Goal: Task Accomplishment & Management: Complete application form

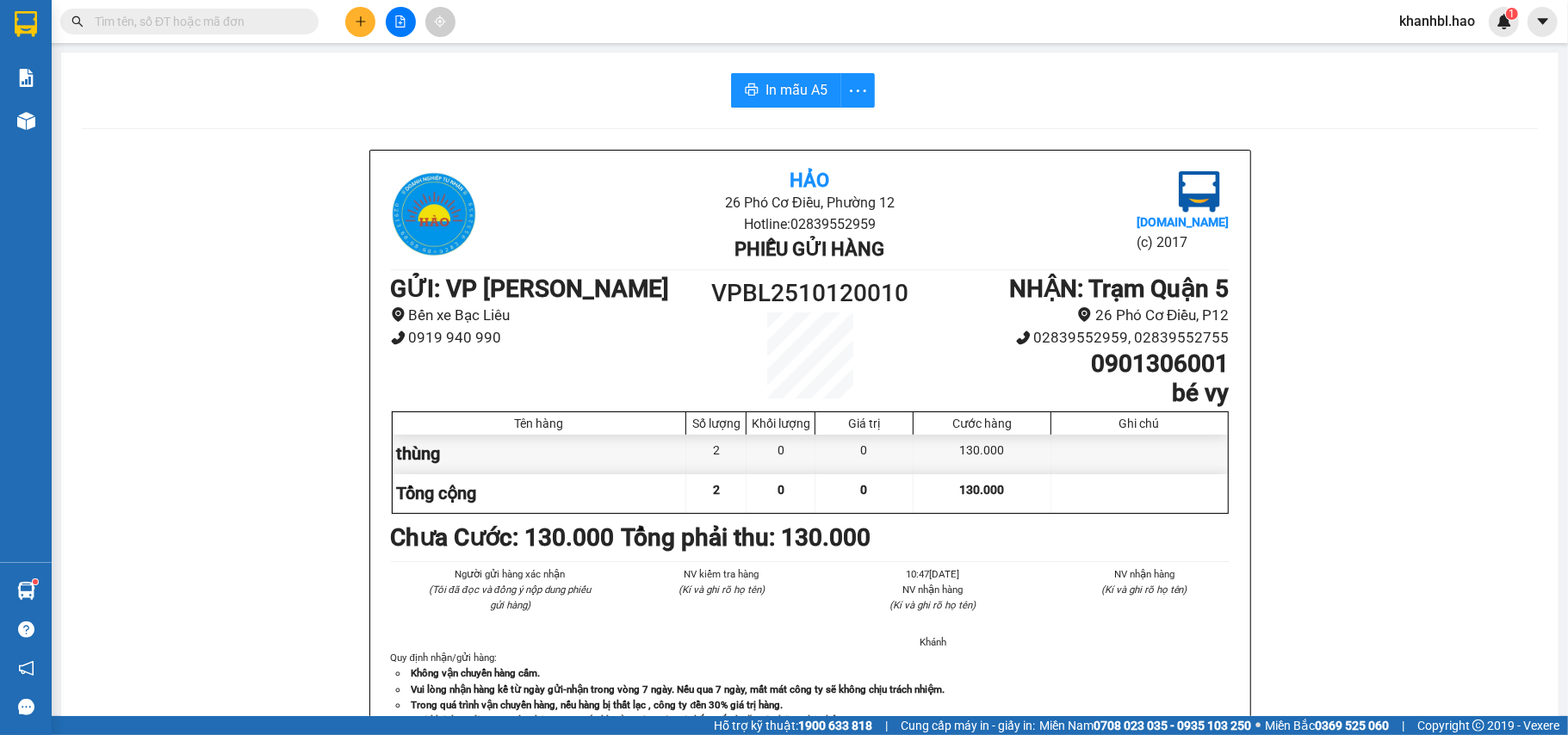
click at [367, 21] on button at bounding box center [360, 22] width 30 height 30
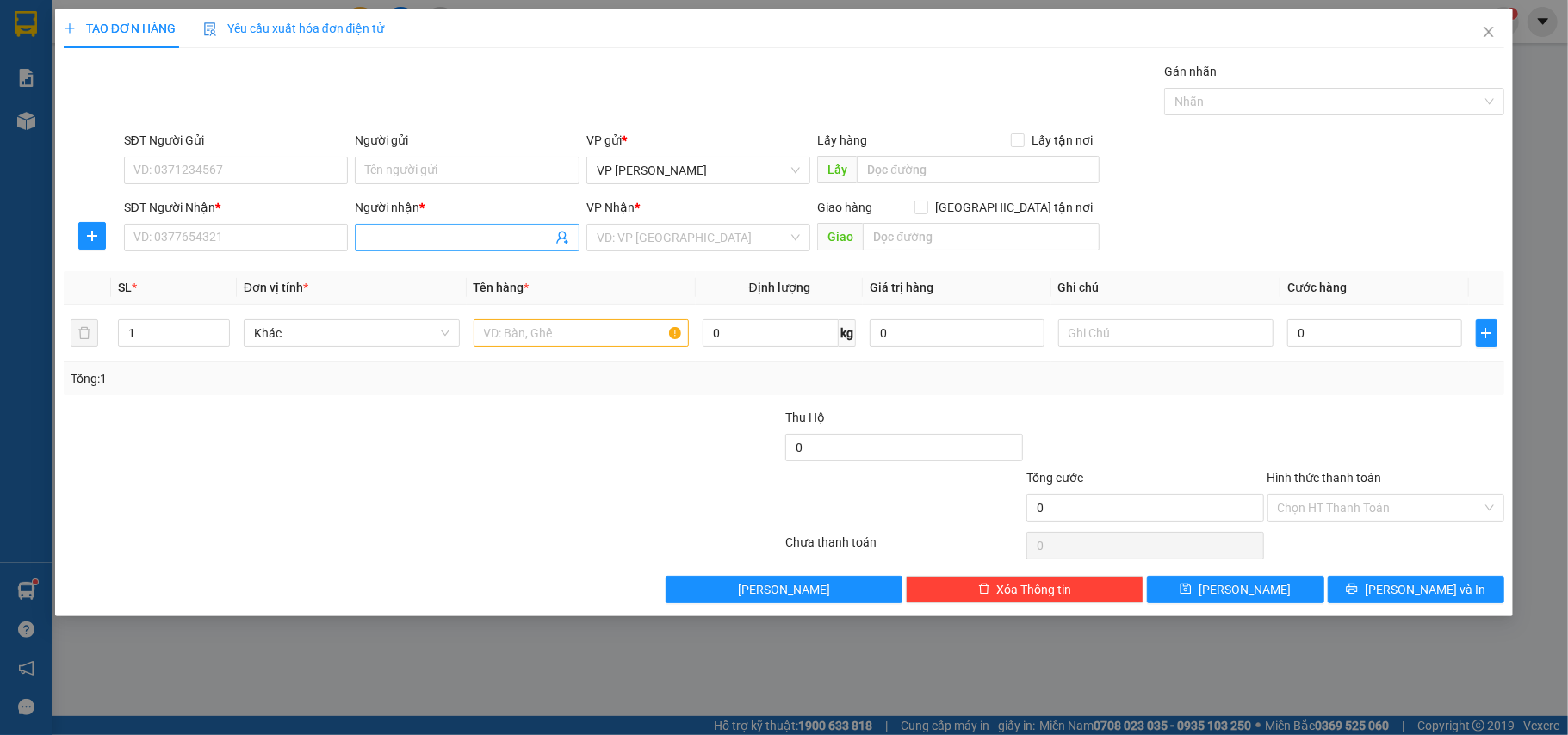
click at [418, 232] on input "Người nhận *" at bounding box center [459, 238] width 187 height 19
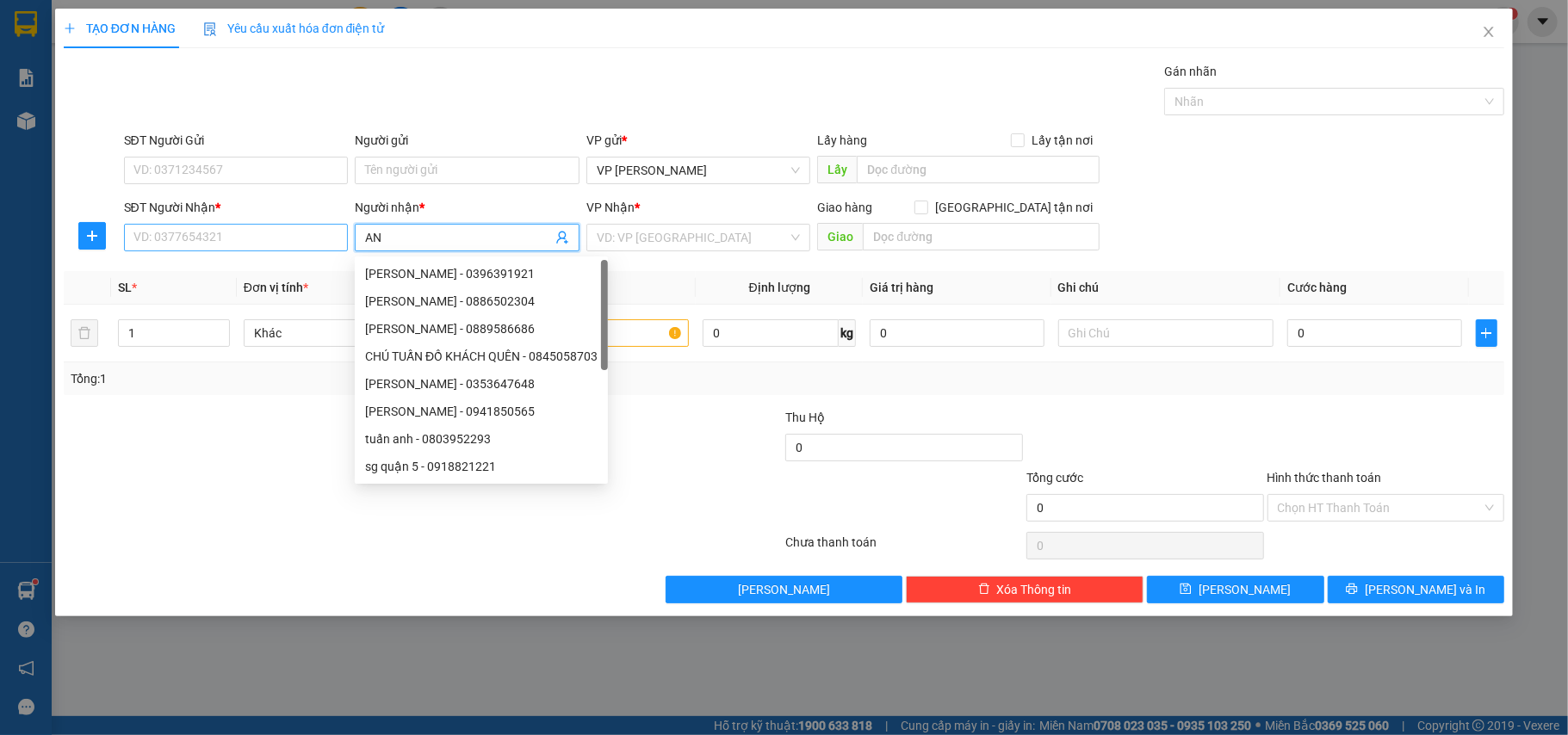
type input "AN"
click at [269, 243] on input "SĐT Người Nhận *" at bounding box center [236, 237] width 225 height 27
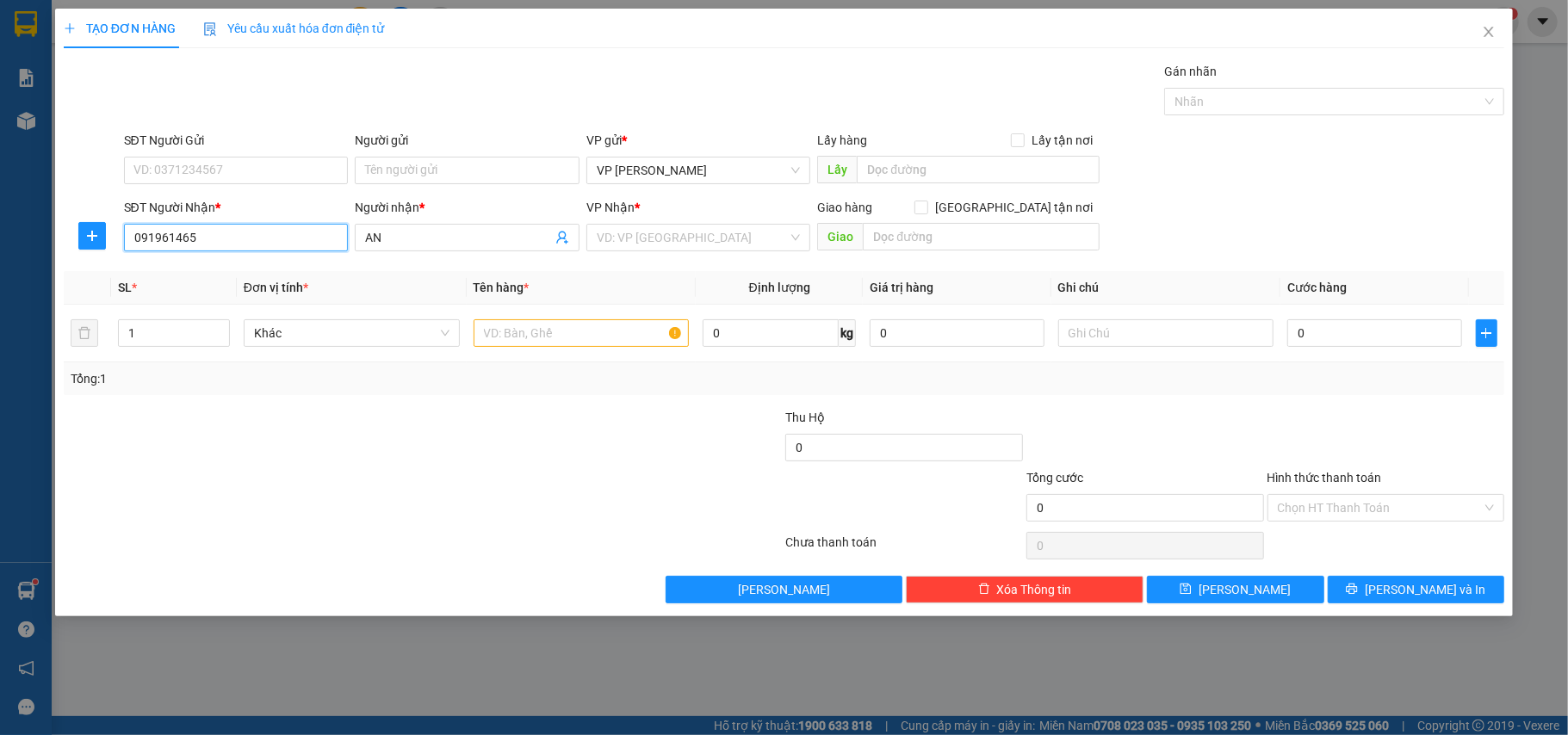
type input "0919614659"
drag, startPoint x: 173, startPoint y: 276, endPoint x: 241, endPoint y: 274, distance: 68.0
click at [174, 276] on div "0919614659 - Anh an" at bounding box center [237, 274] width 204 height 19
type input "Anh an"
type input "30.000"
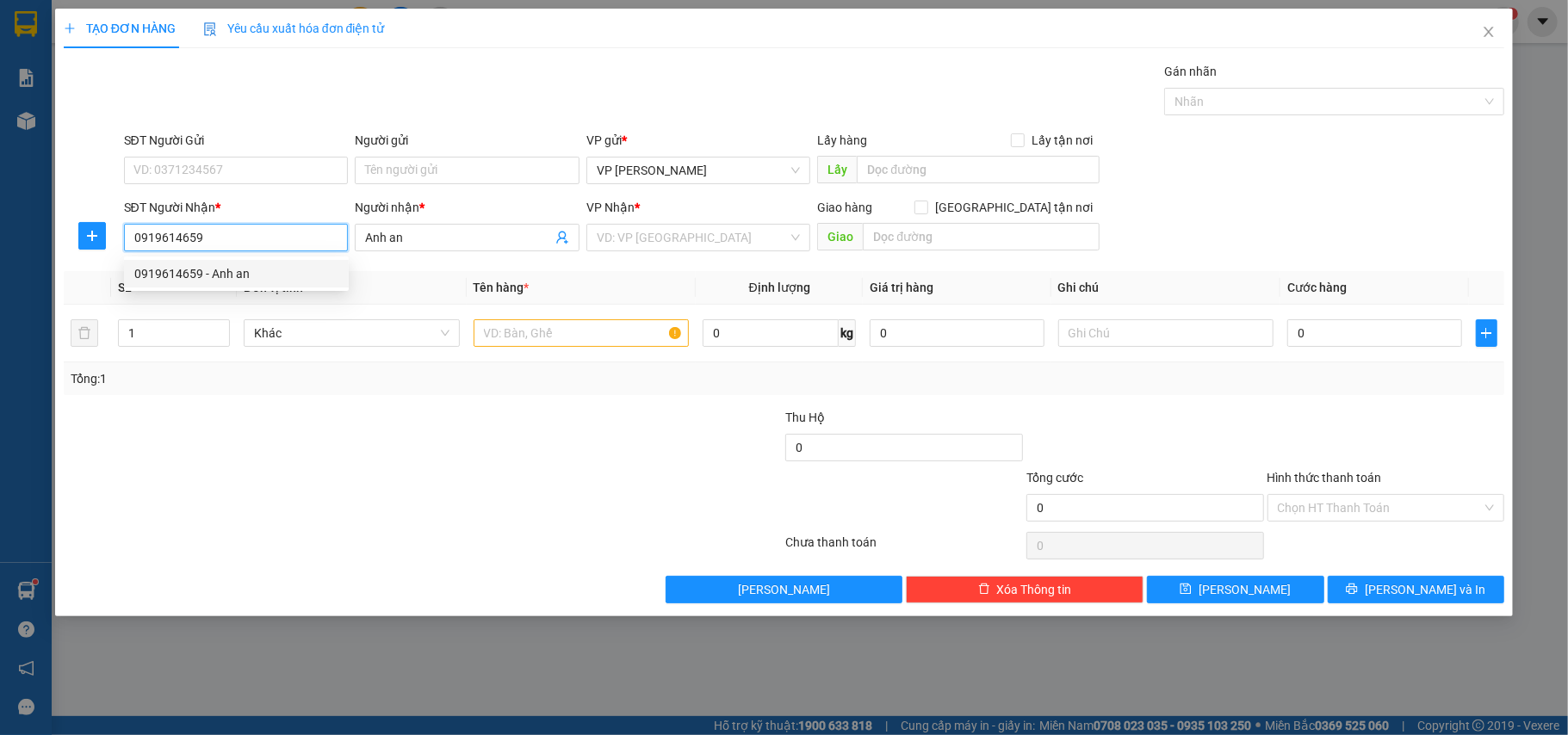
type input "30.000"
type input "0919614659"
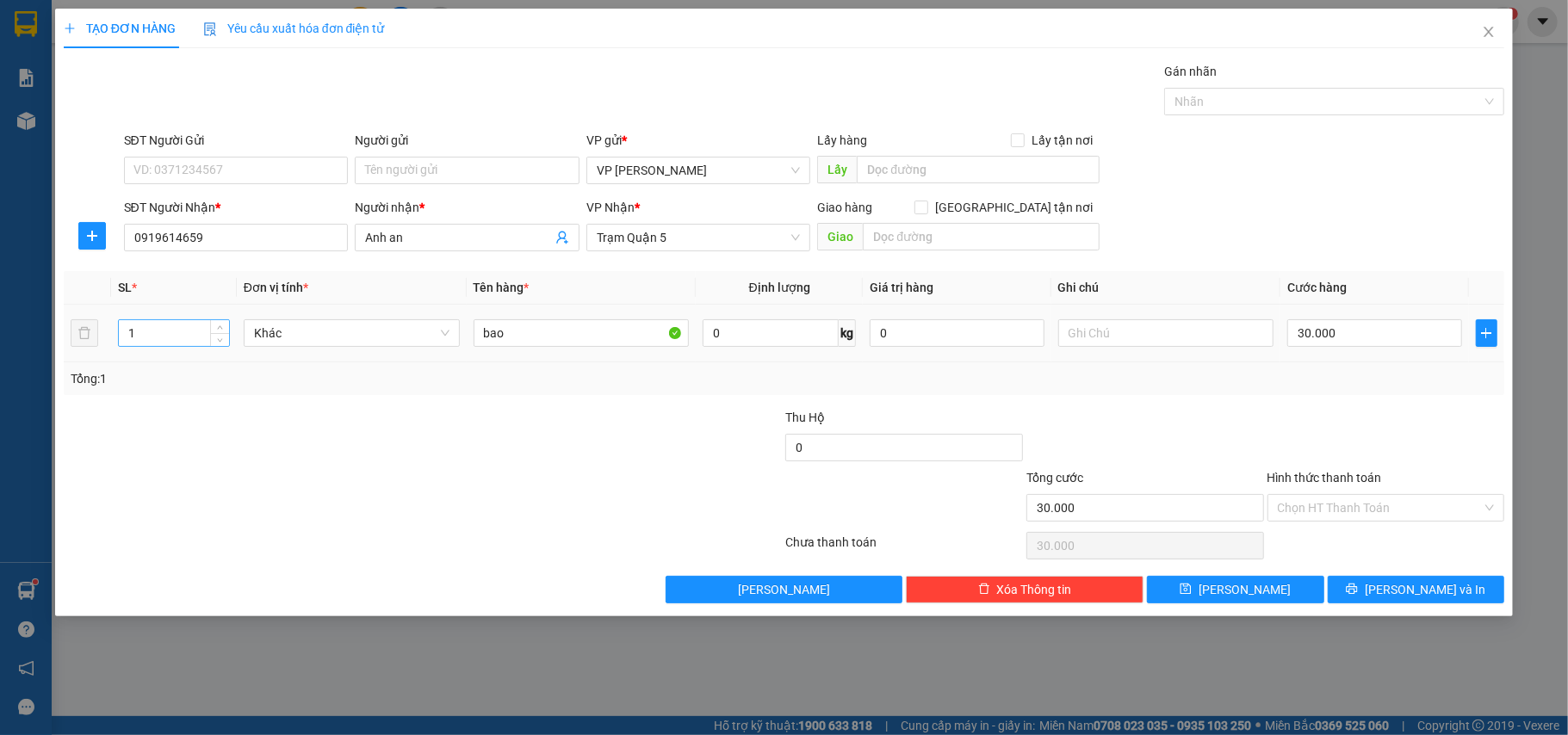
click at [139, 339] on input "1" at bounding box center [173, 333] width 110 height 26
type input "5"
click at [1393, 331] on input "30.000" at bounding box center [1375, 333] width 174 height 27
type input "0"
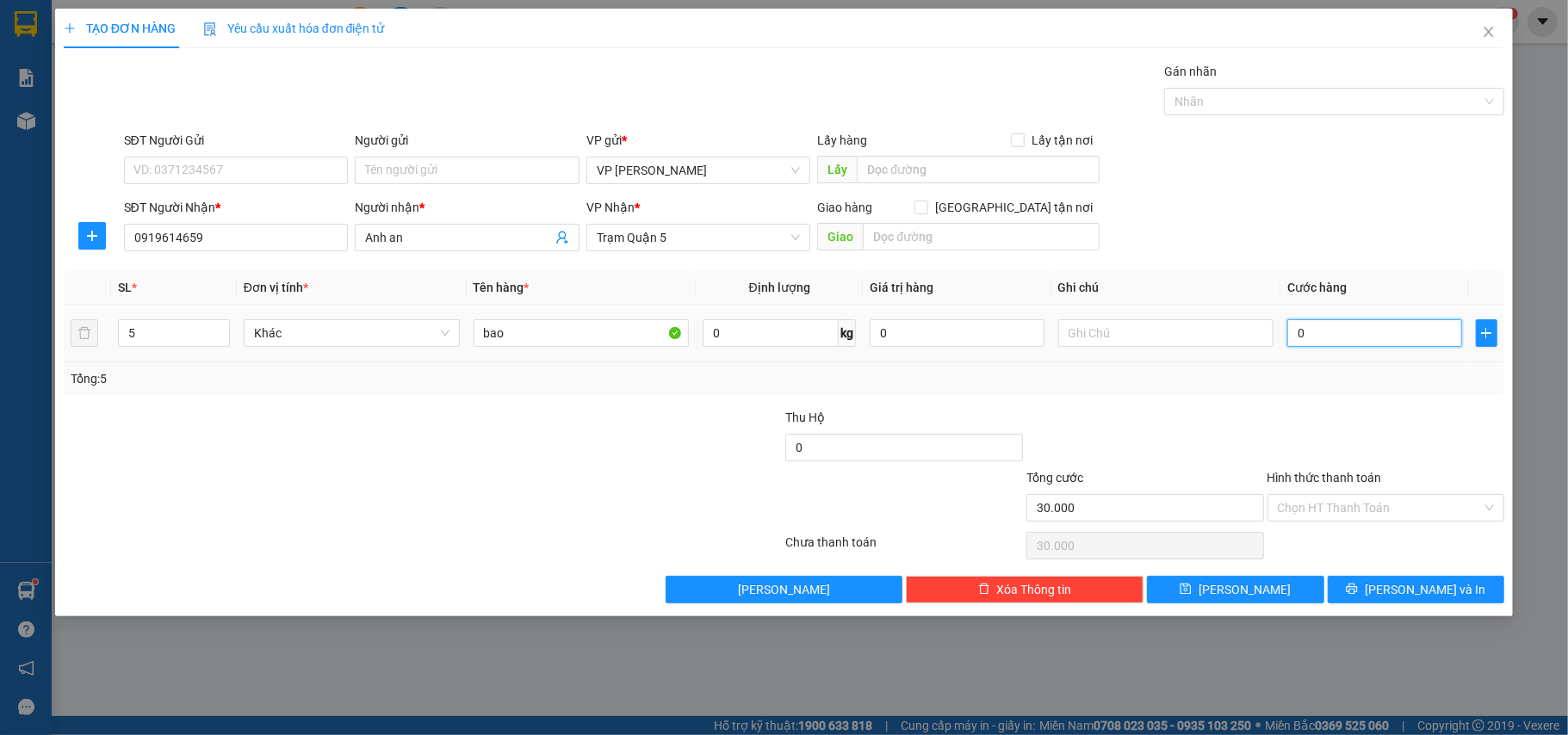
type input "0"
type input "001"
type input "1"
type input "0.015"
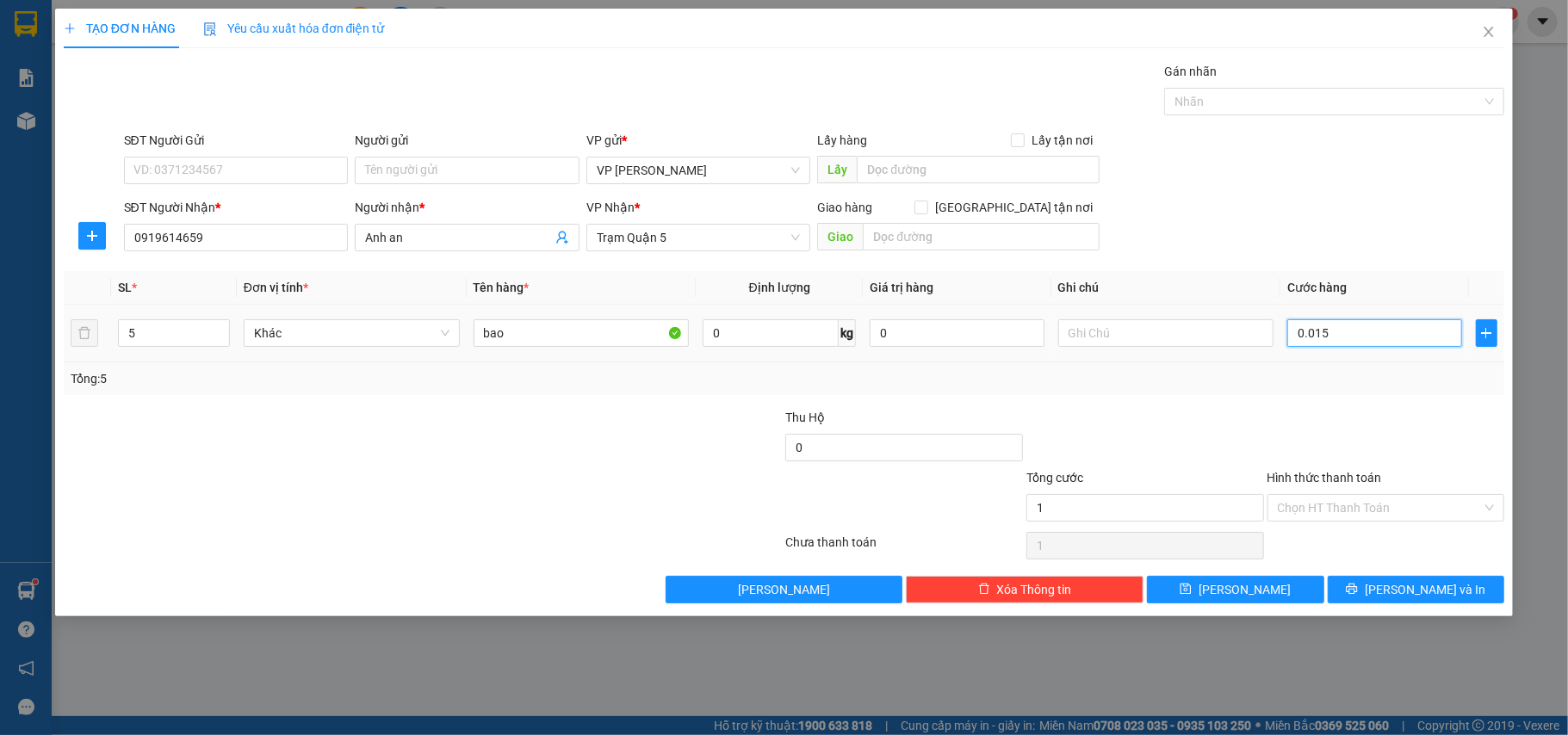
type input "15"
type input "00.150"
type input "150"
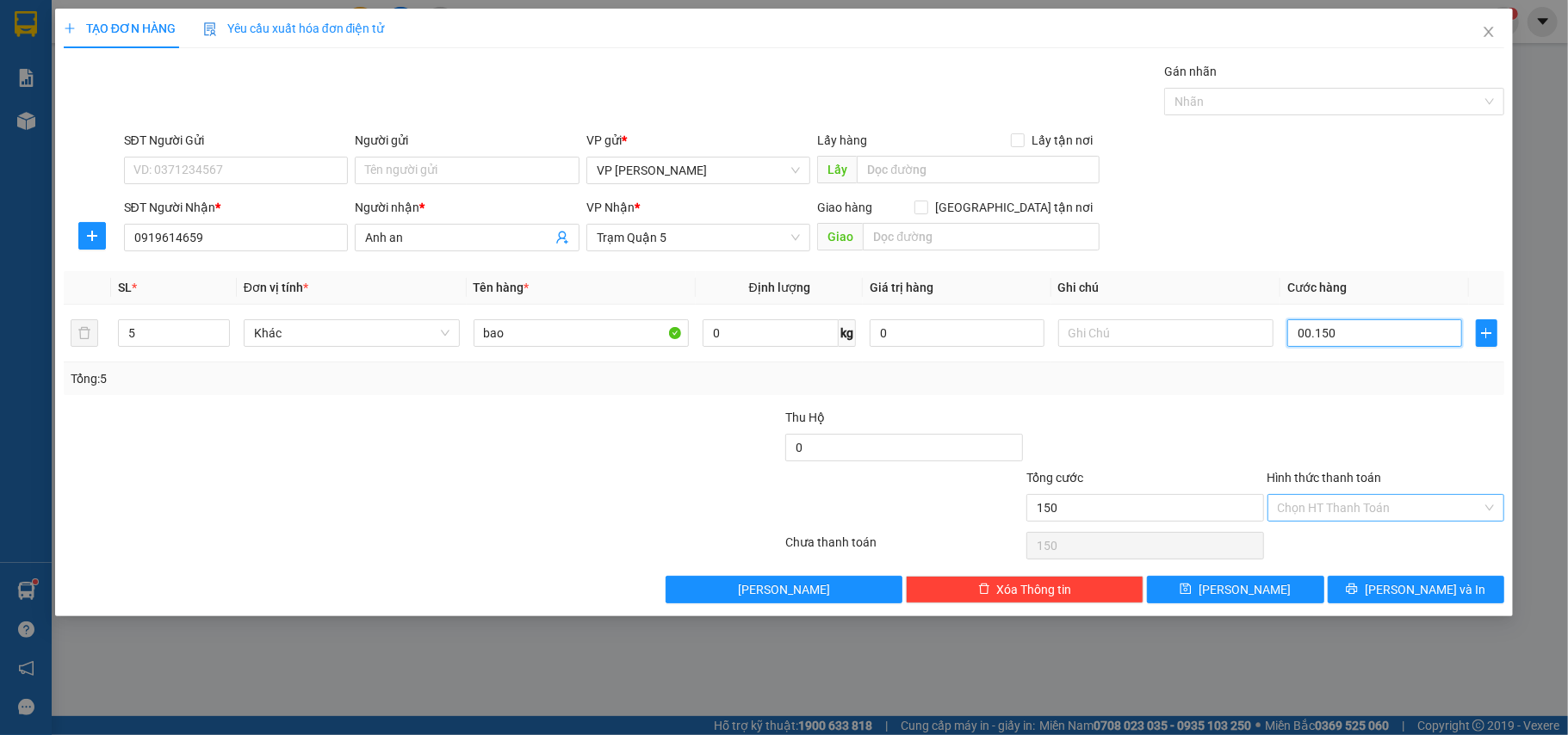
type input "00.150"
click at [1365, 508] on input "Hình thức thanh toán" at bounding box center [1380, 508] width 205 height 26
type input "150.000"
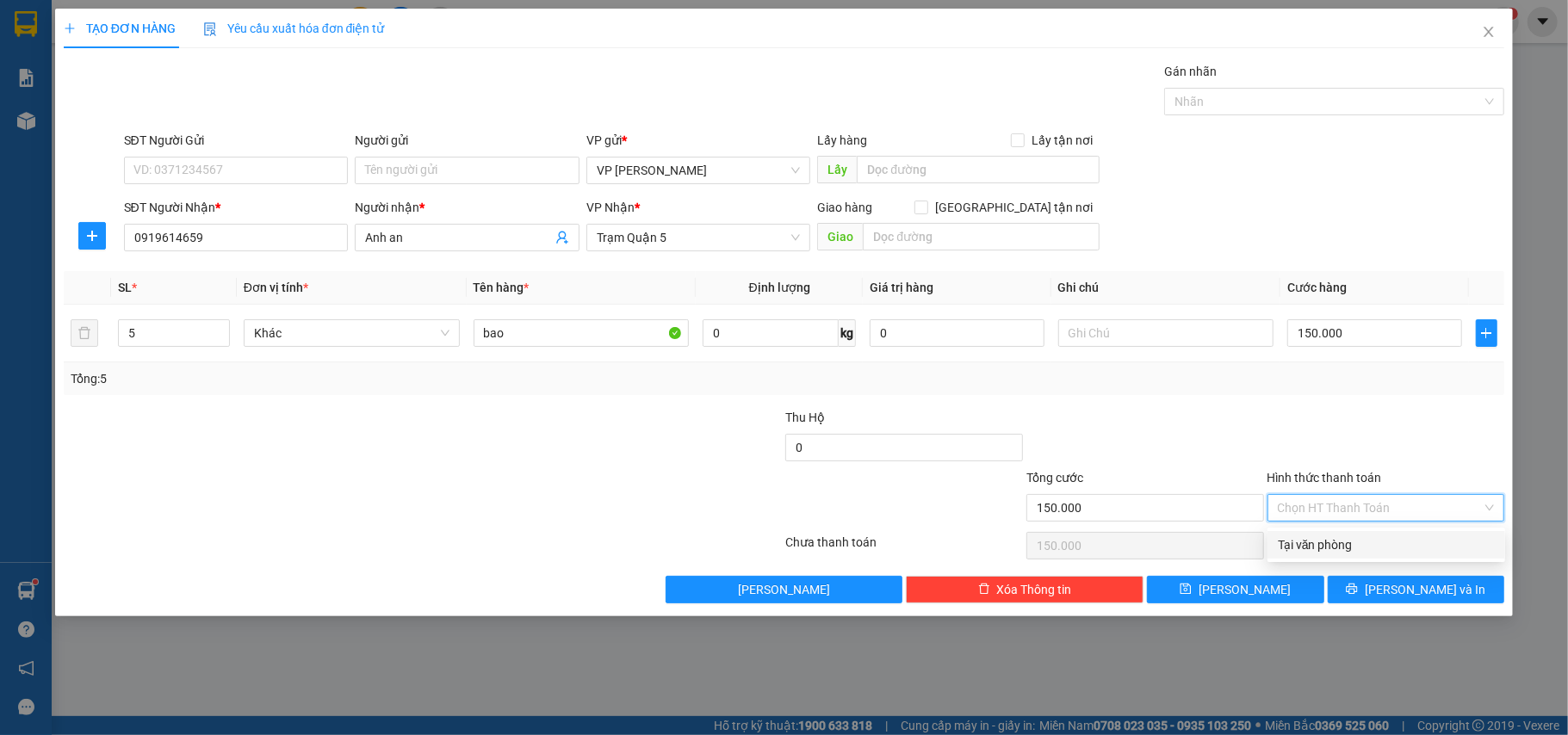
click at [1351, 537] on div "Tại văn phòng" at bounding box center [1387, 546] width 217 height 19
type input "0"
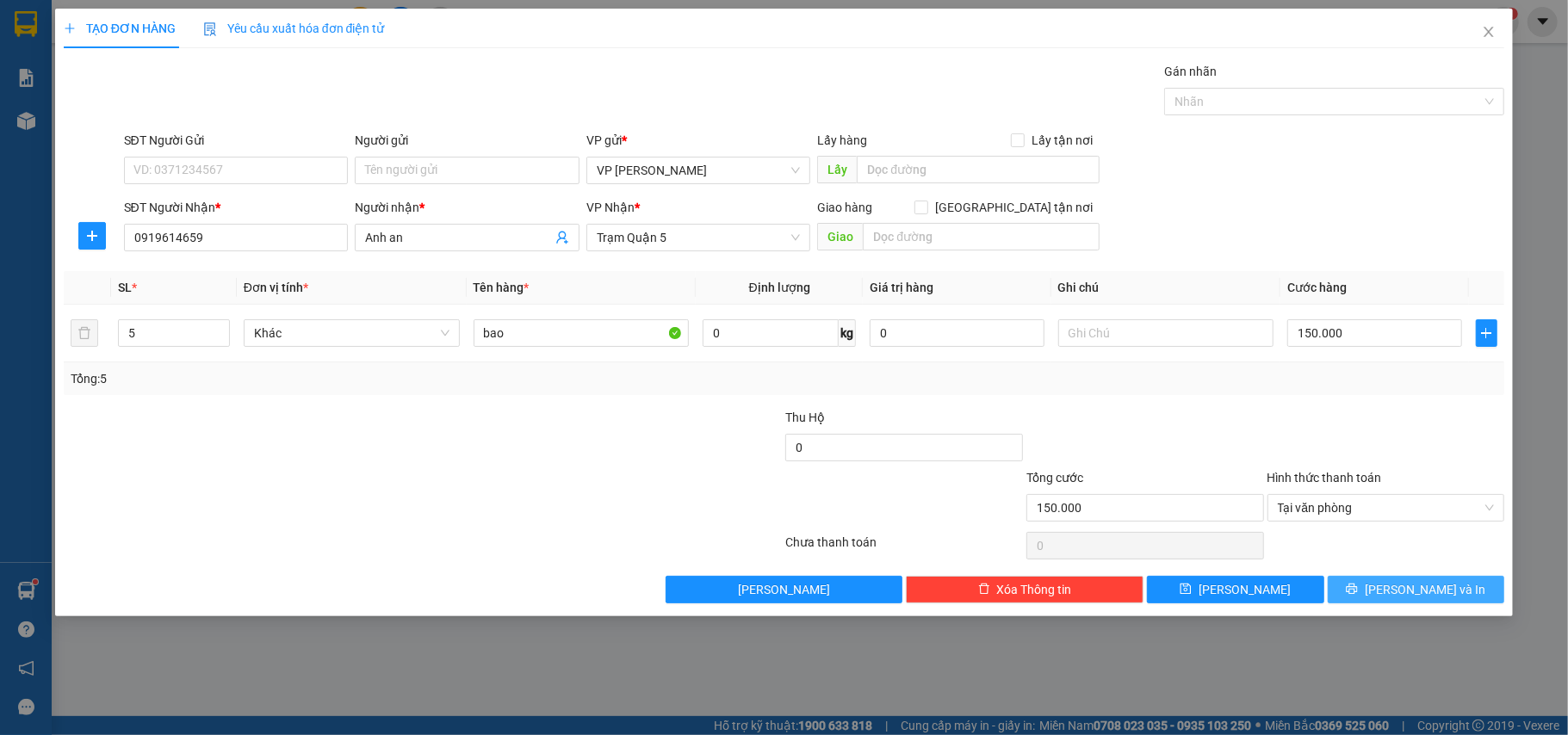
click at [1431, 596] on span "[PERSON_NAME] và In" at bounding box center [1425, 590] width 121 height 19
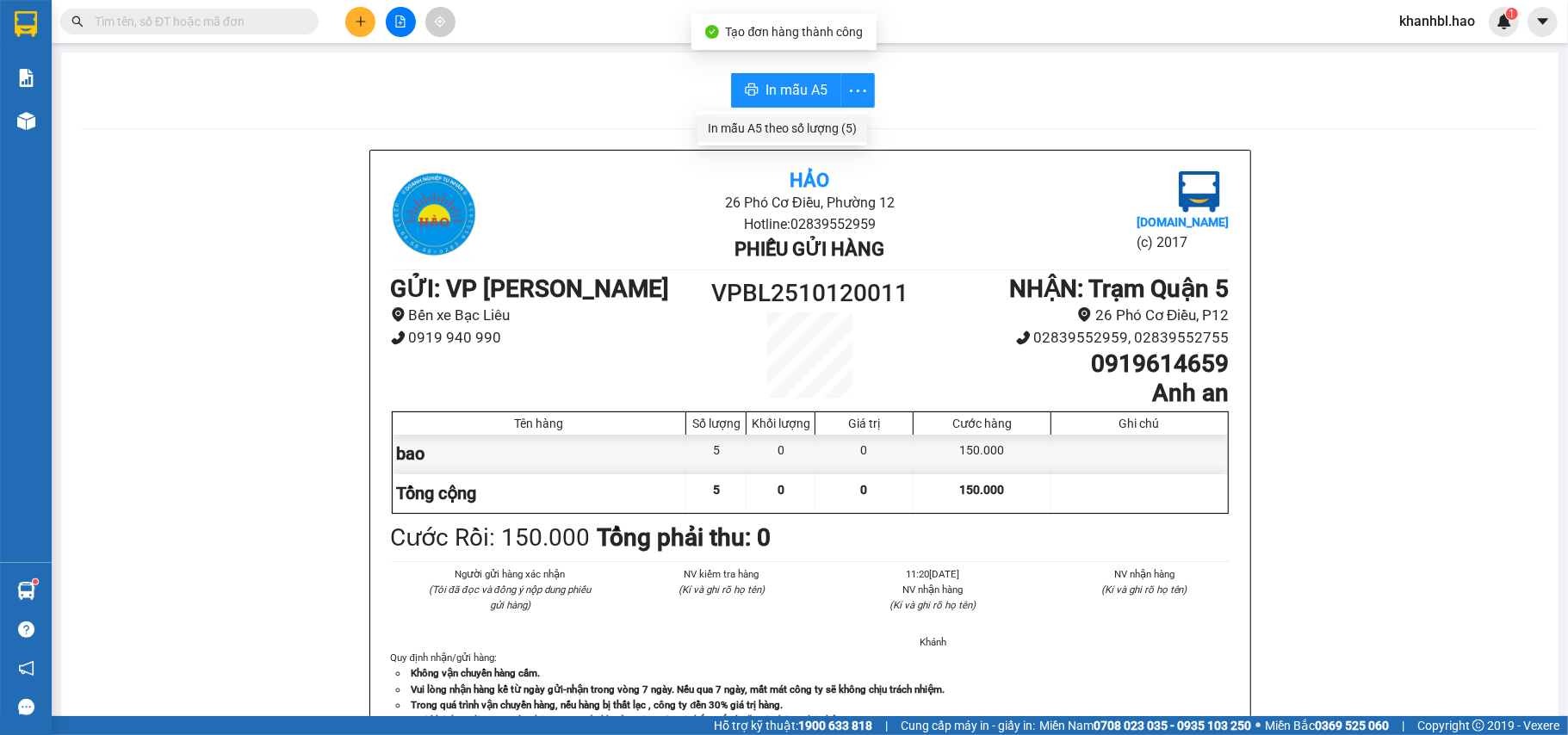
click at [823, 126] on div "In mẫu A5 theo số lượng (5)" at bounding box center [782, 129] width 149 height 19
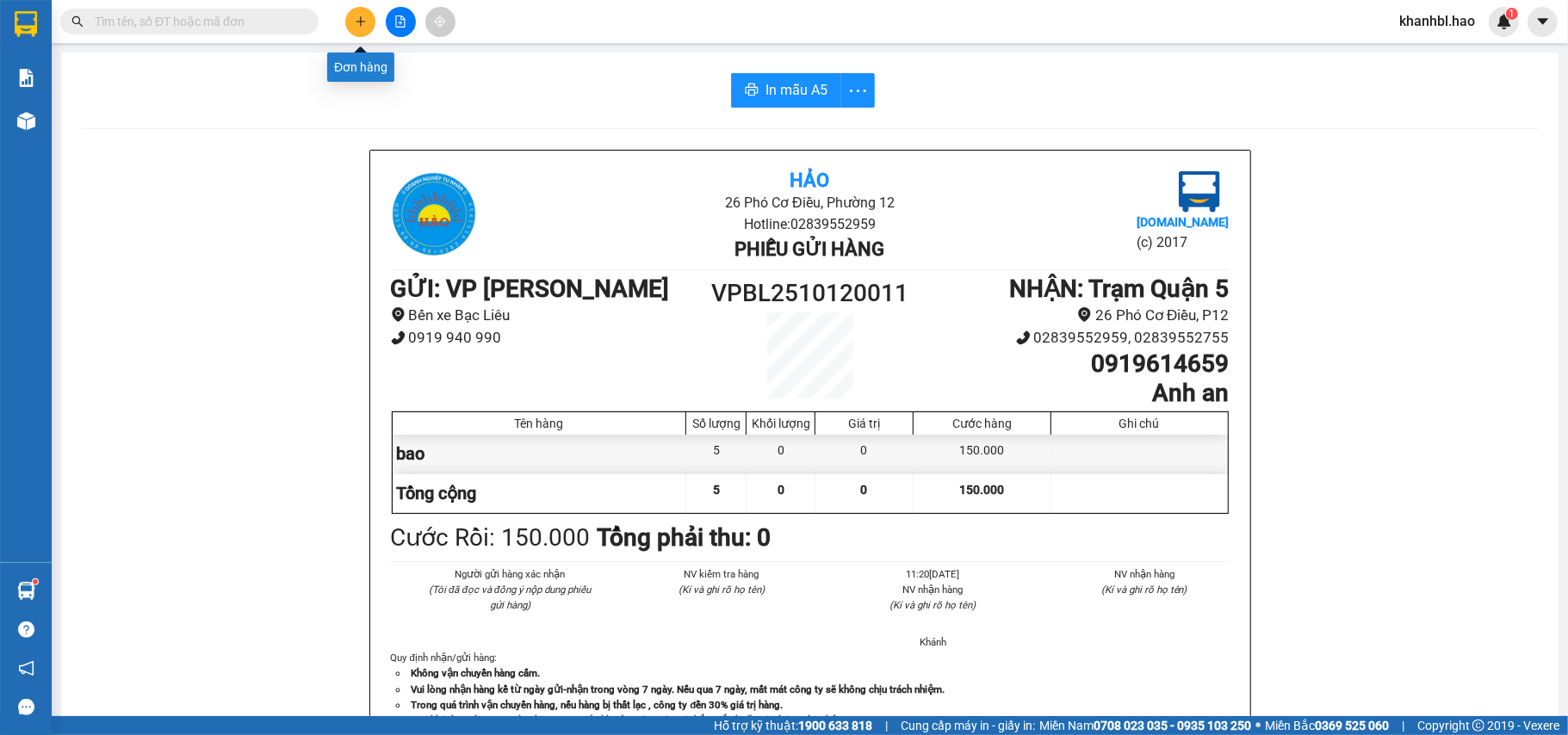
click at [357, 21] on icon "plus" at bounding box center [360, 20] width 10 height 1
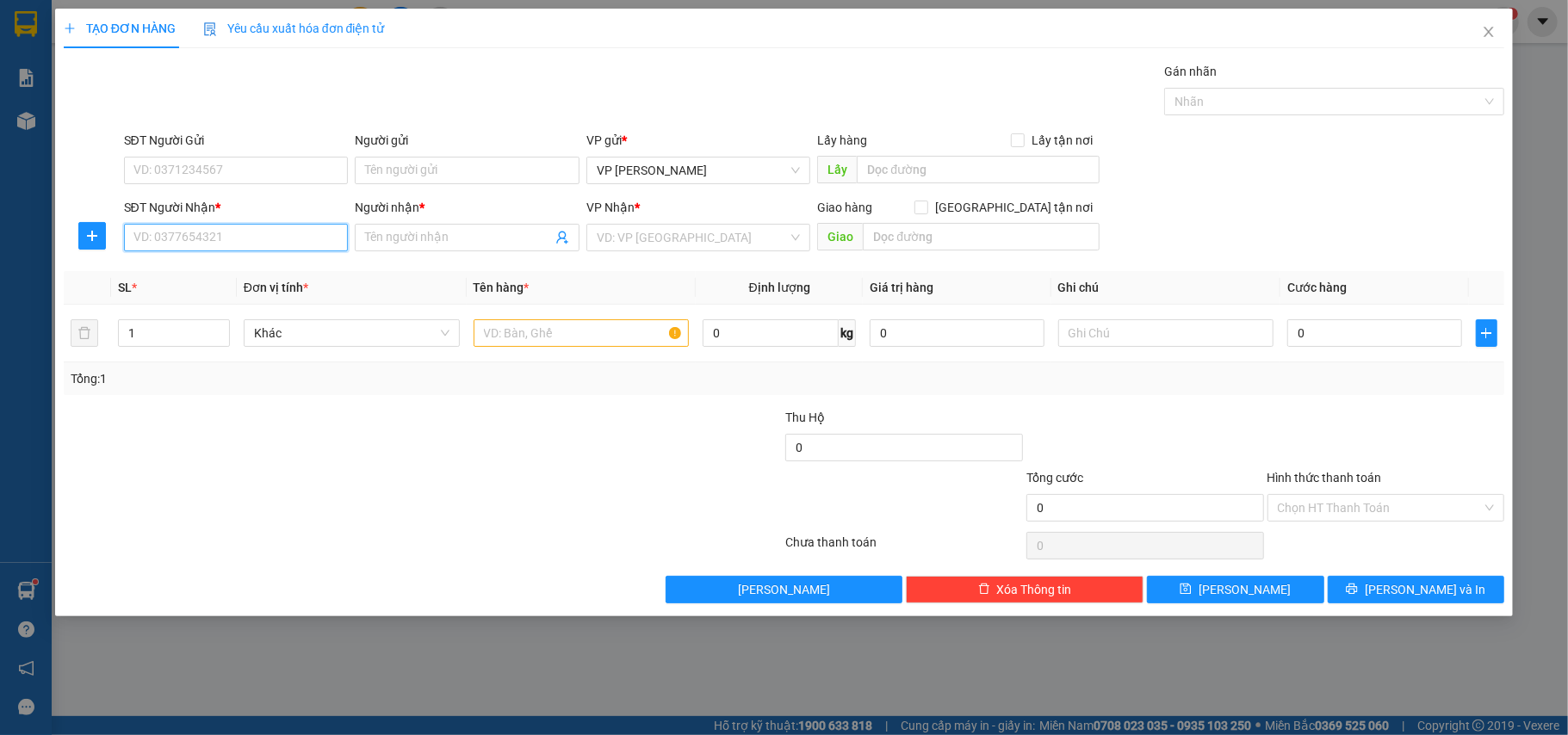
click at [337, 228] on input "SĐT Người Nhận *" at bounding box center [236, 237] width 225 height 27
type input "0933338059"
click at [232, 277] on div "0933338059 - bé ái" at bounding box center [237, 274] width 204 height 19
type input "bé ái"
type input "130.000"
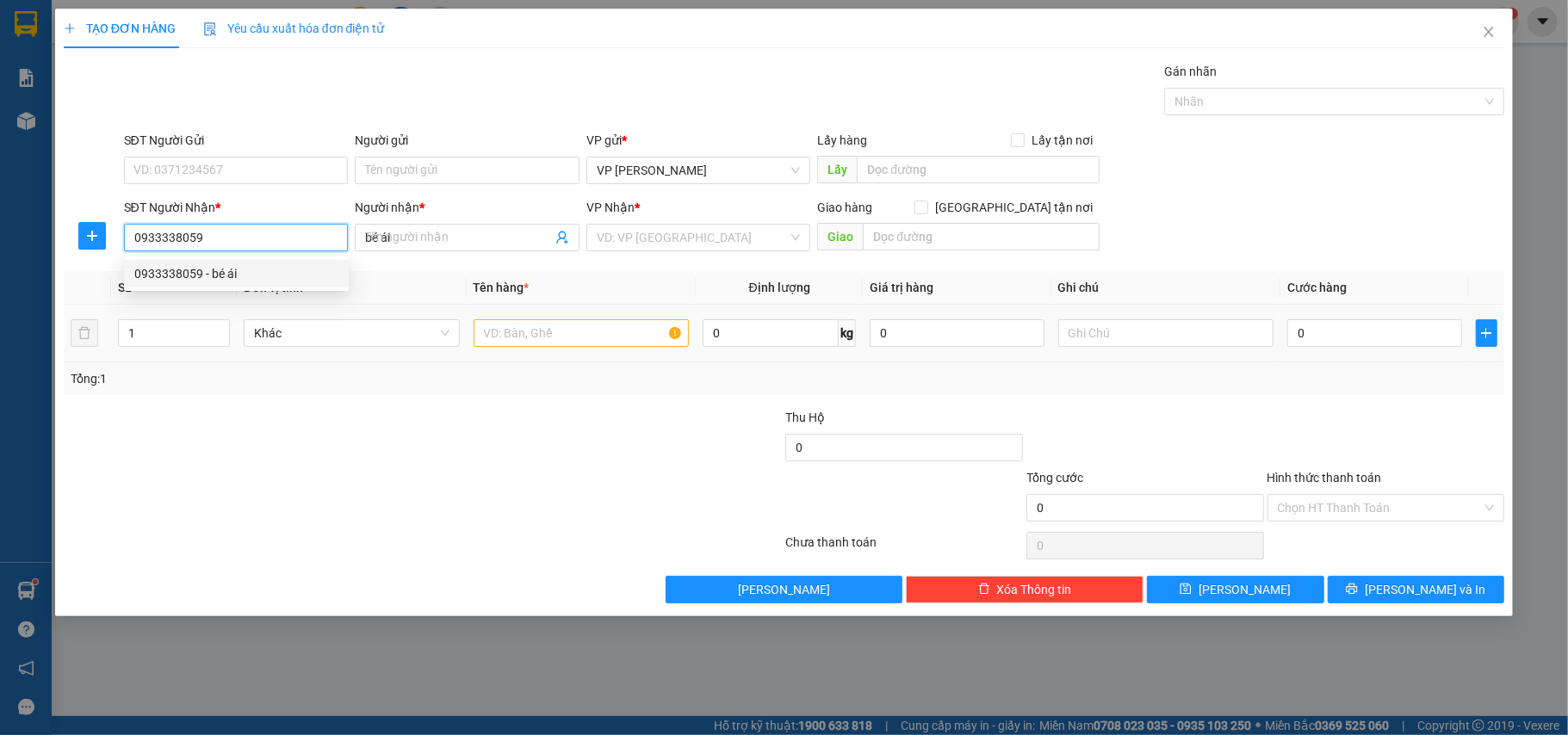
type input "130.000"
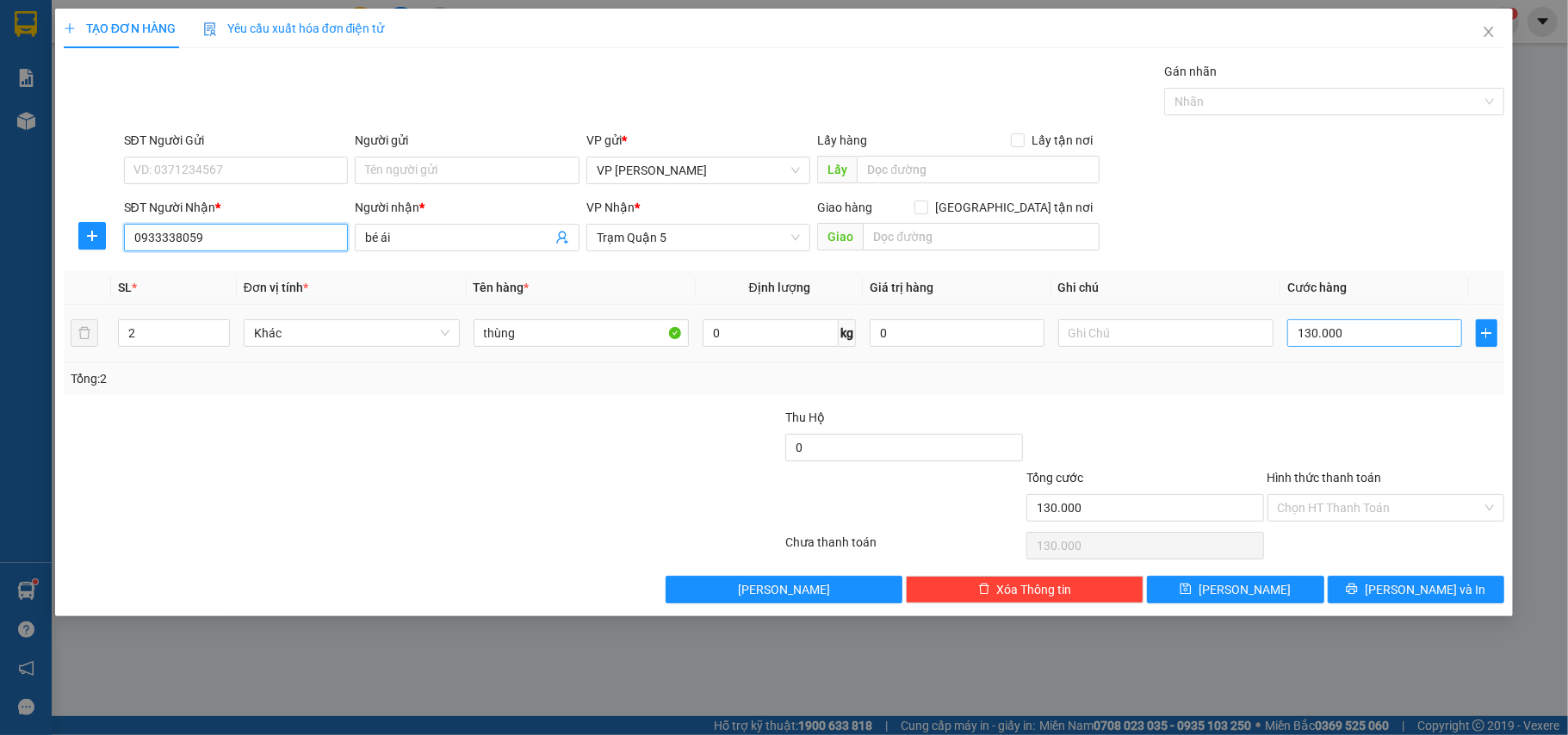
type input "0933338059"
click at [1381, 339] on input "130.000" at bounding box center [1375, 333] width 174 height 27
type input "0"
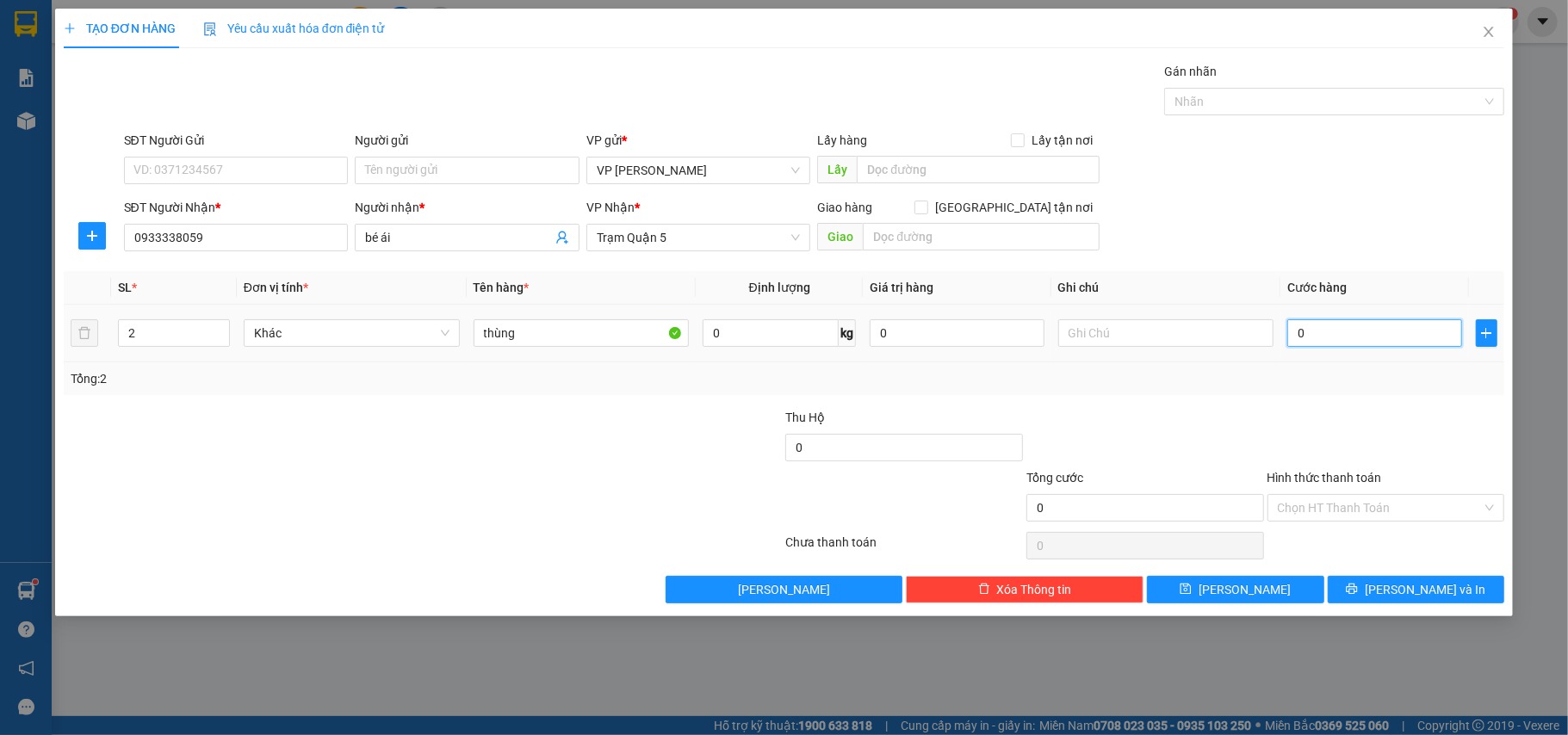
type input "001"
type input "1"
type input "0.015"
type input "15"
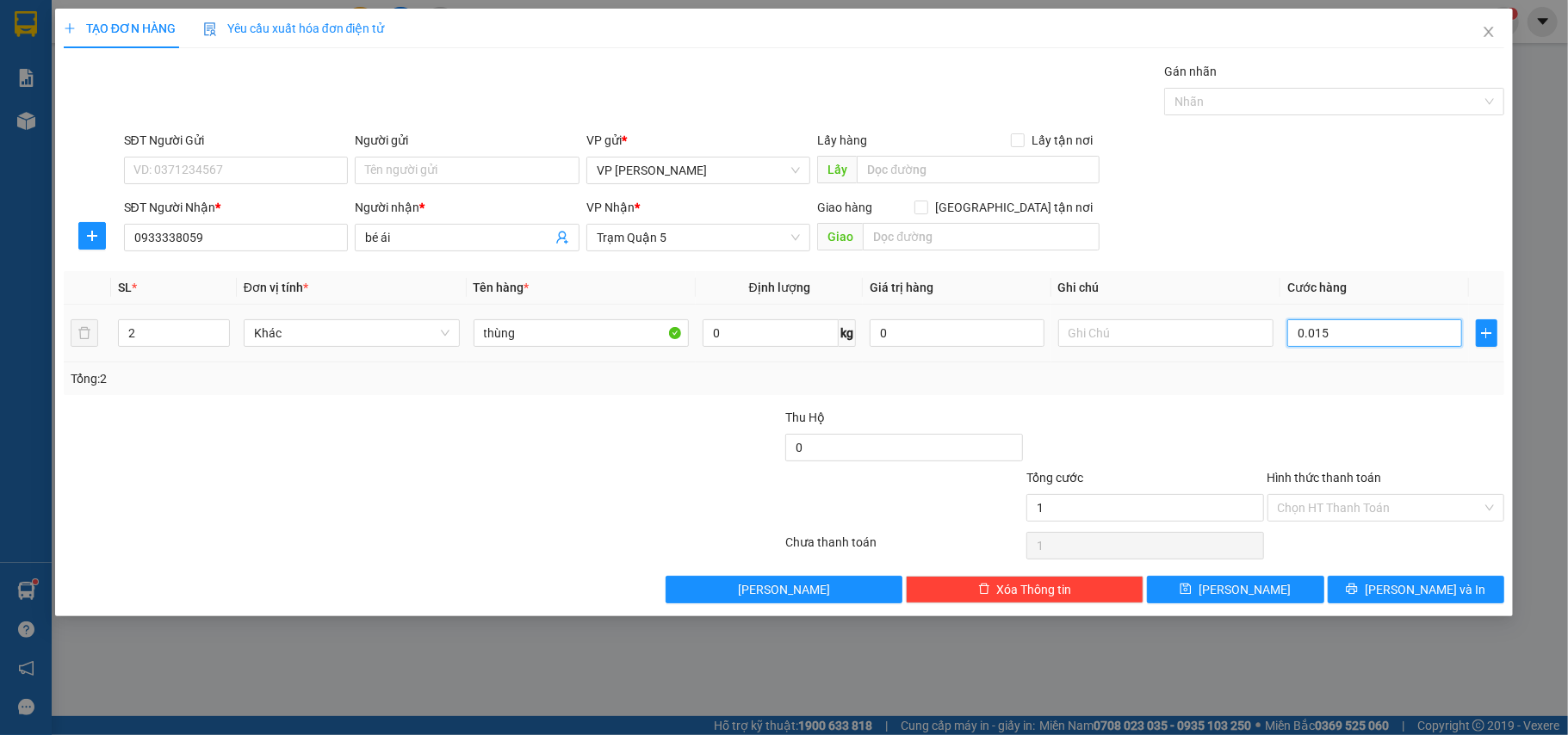
type input "15"
type input "00.150"
type input "150"
type input "00.150"
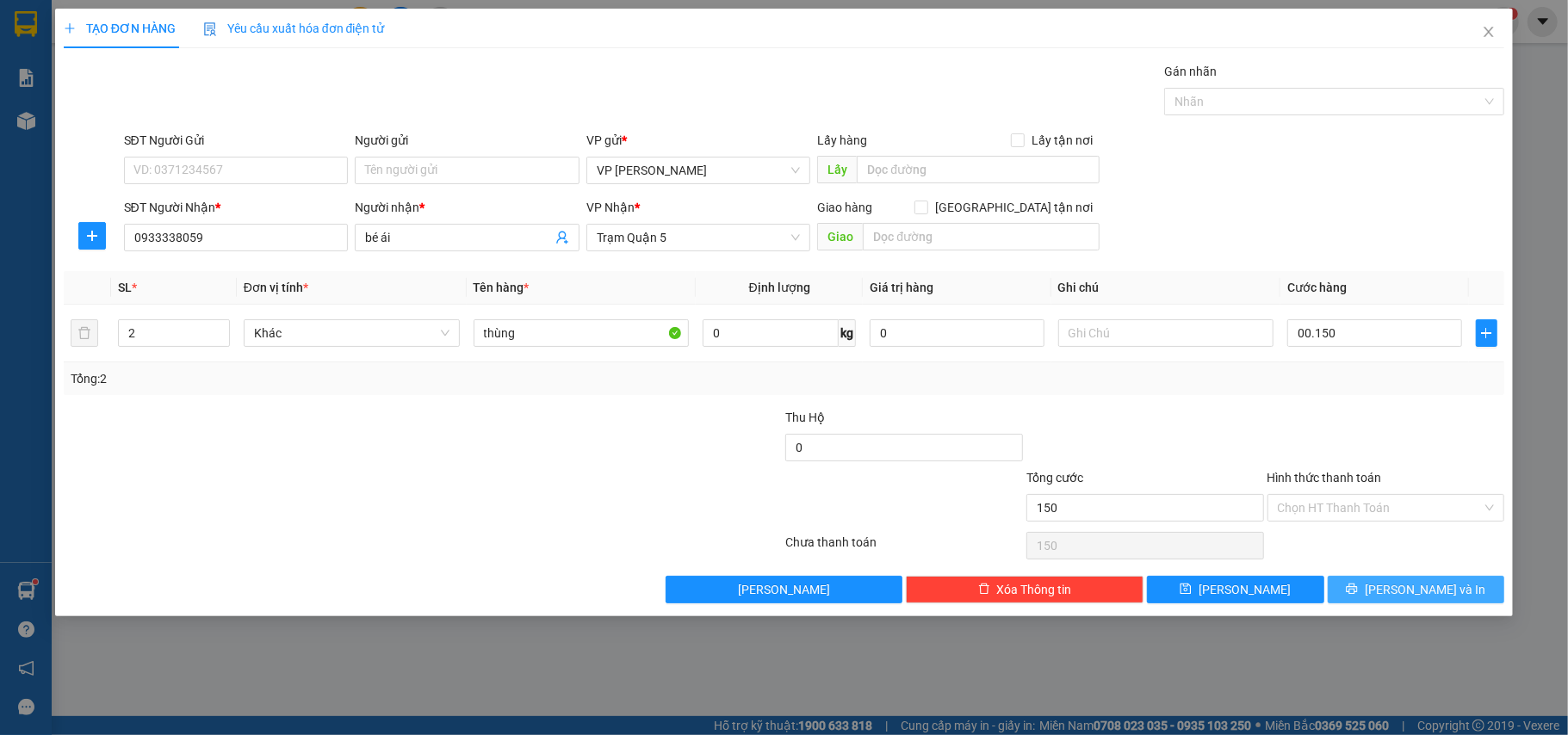
click at [1416, 593] on span "[PERSON_NAME] và In" at bounding box center [1425, 590] width 121 height 19
type input "150.000"
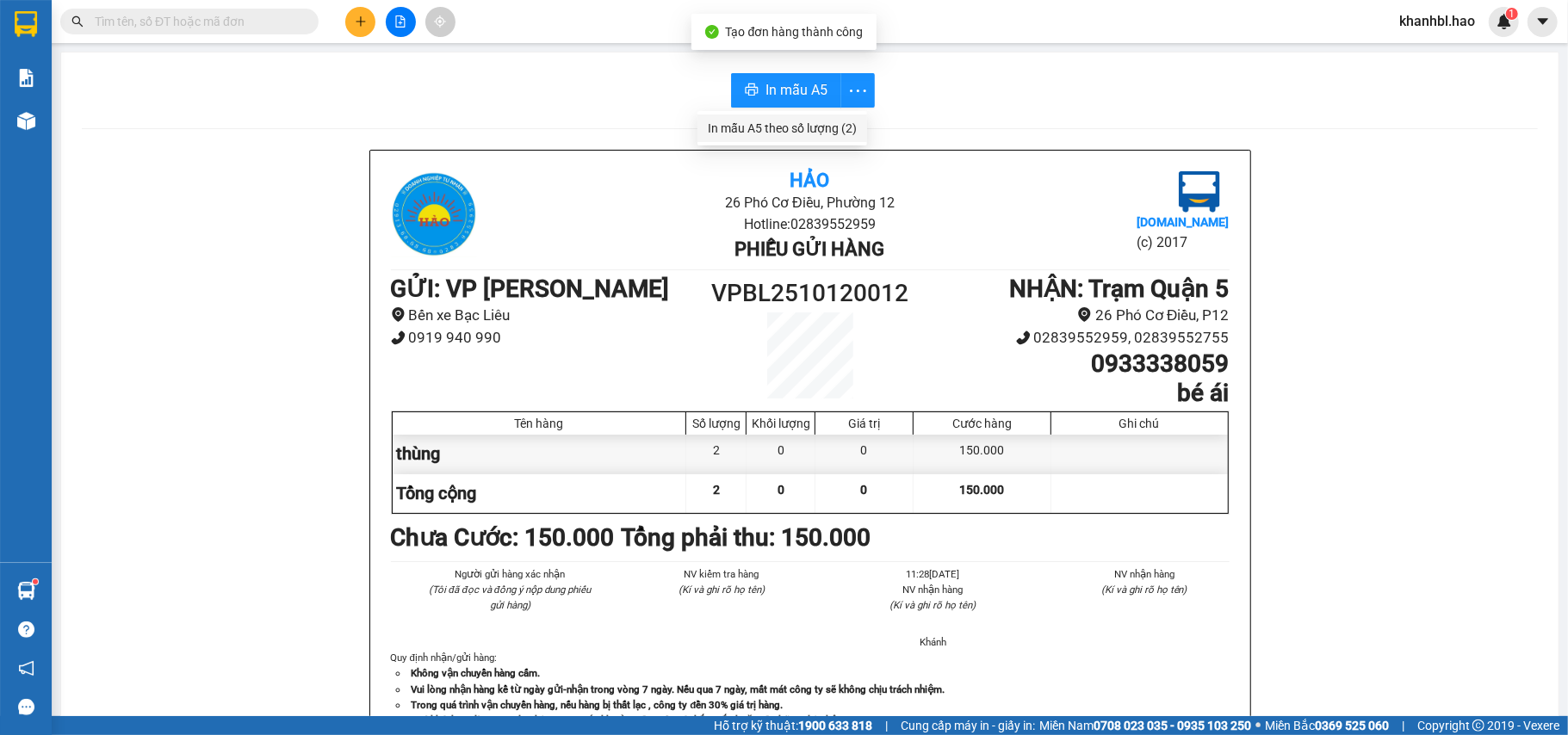
click at [850, 121] on div "In mẫu A5 theo số lượng (2)" at bounding box center [782, 129] width 149 height 19
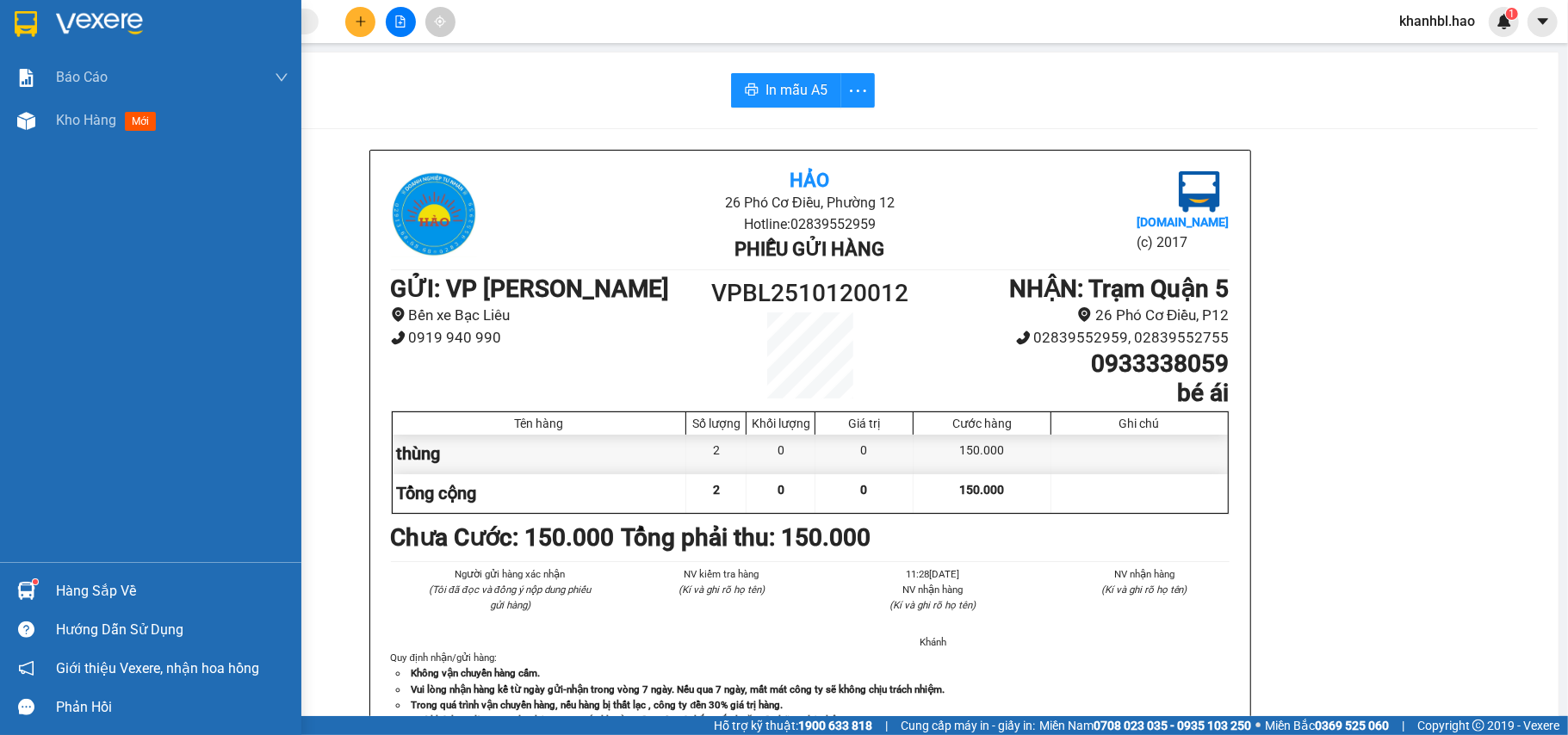
click at [8, 18] on div at bounding box center [151, 28] width 301 height 56
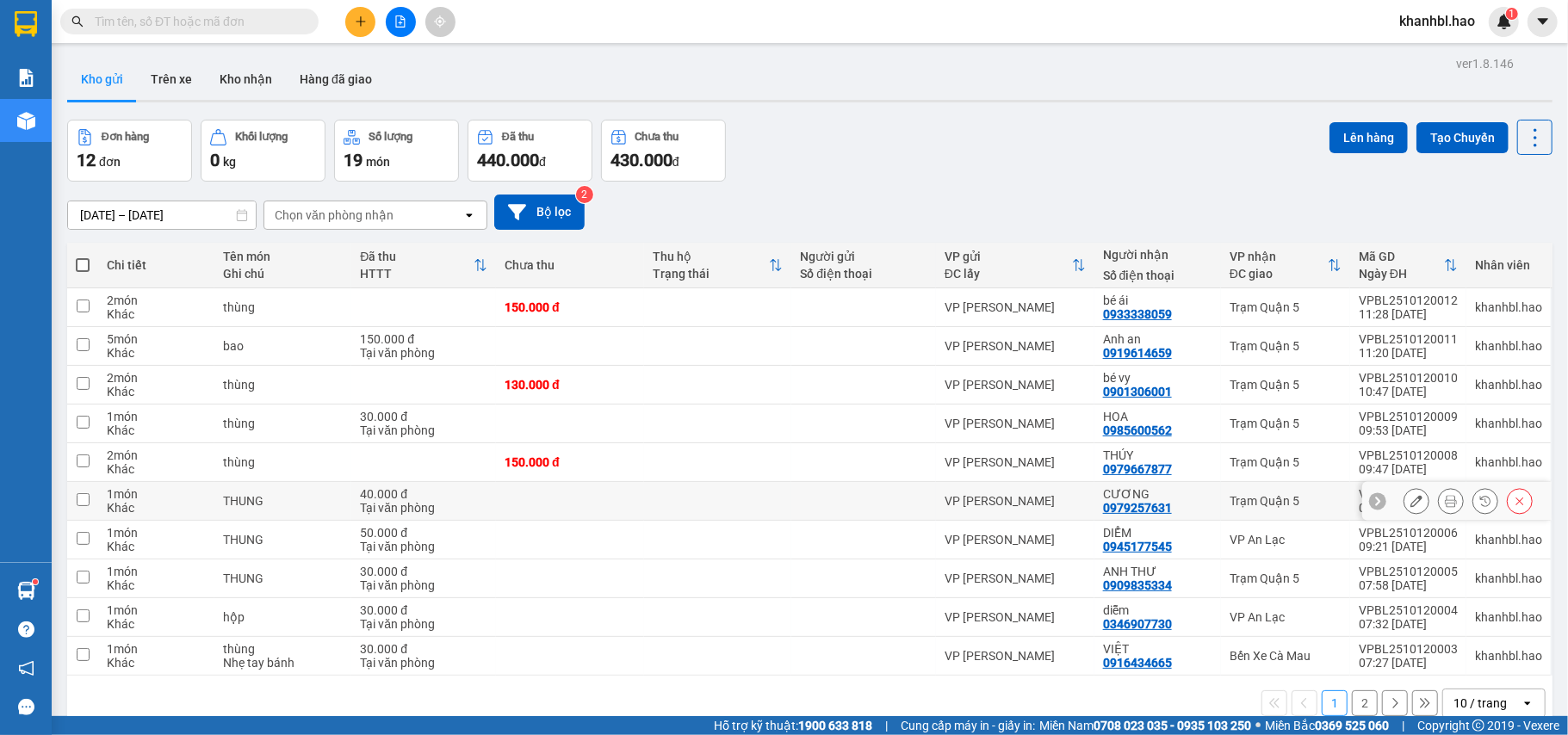
scroll to position [79, 0]
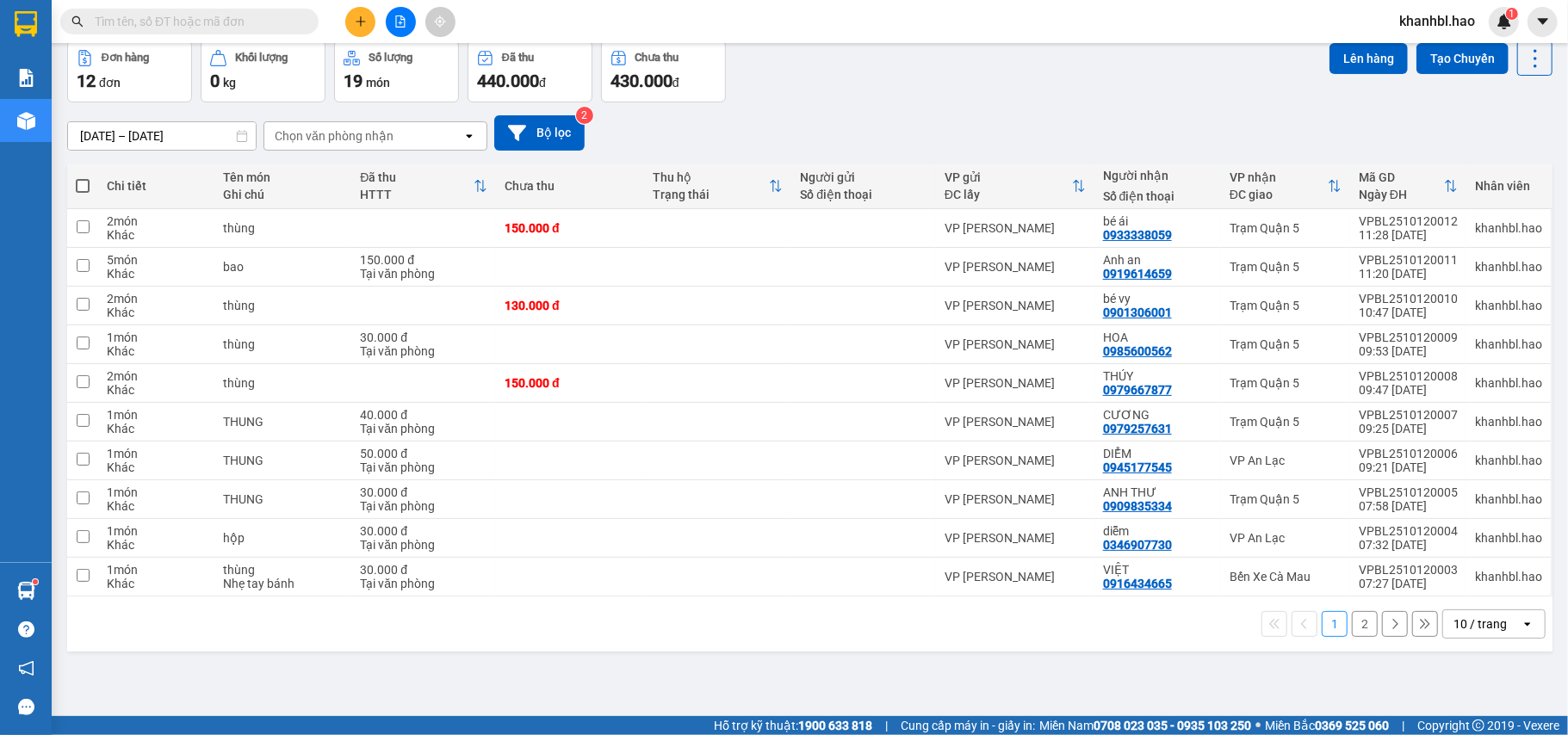
click at [1352, 628] on button "2" at bounding box center [1365, 624] width 26 height 26
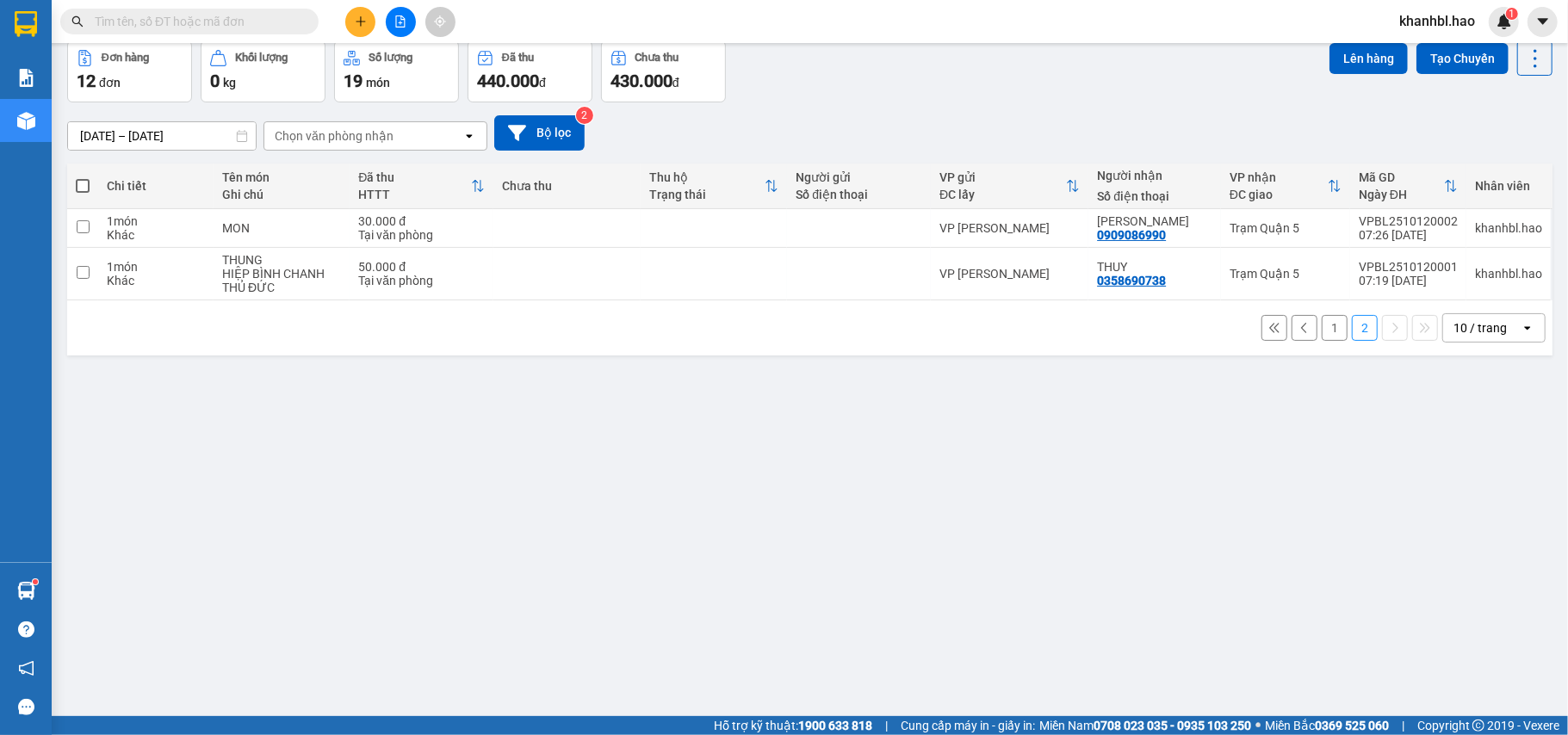
click at [1322, 331] on button "1" at bounding box center [1335, 327] width 26 height 26
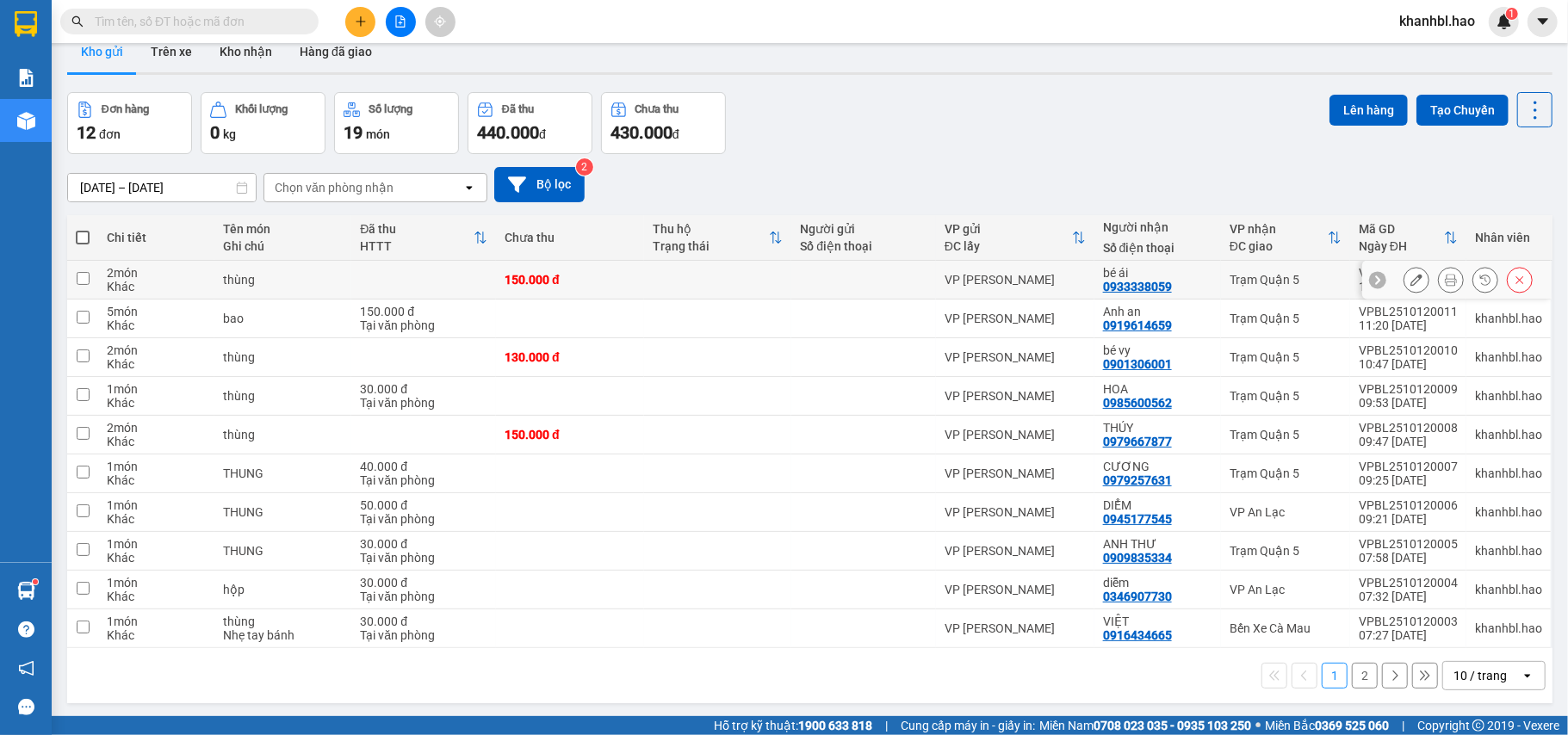
scroll to position [0, 0]
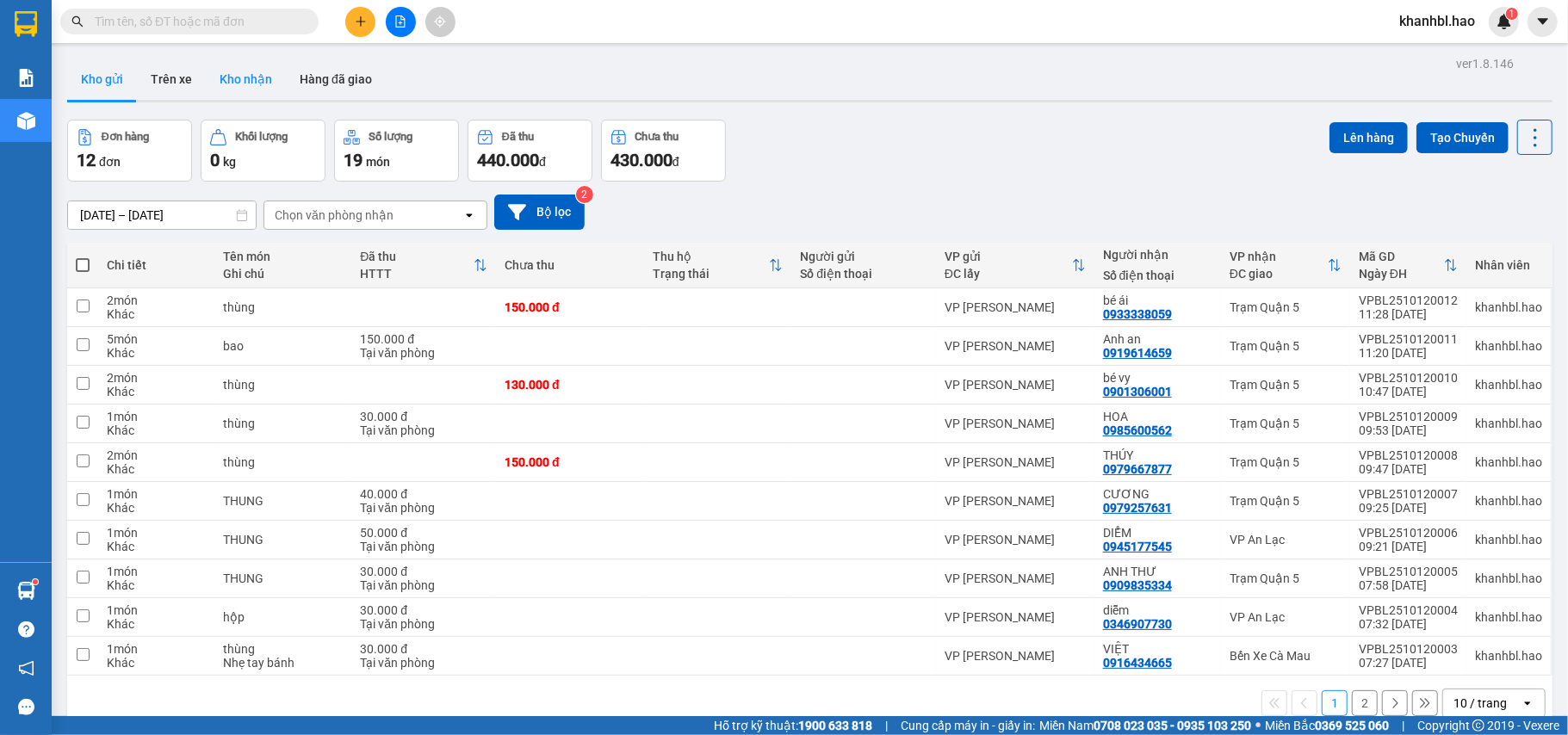
click at [265, 90] on button "Kho nhận" at bounding box center [246, 79] width 80 height 41
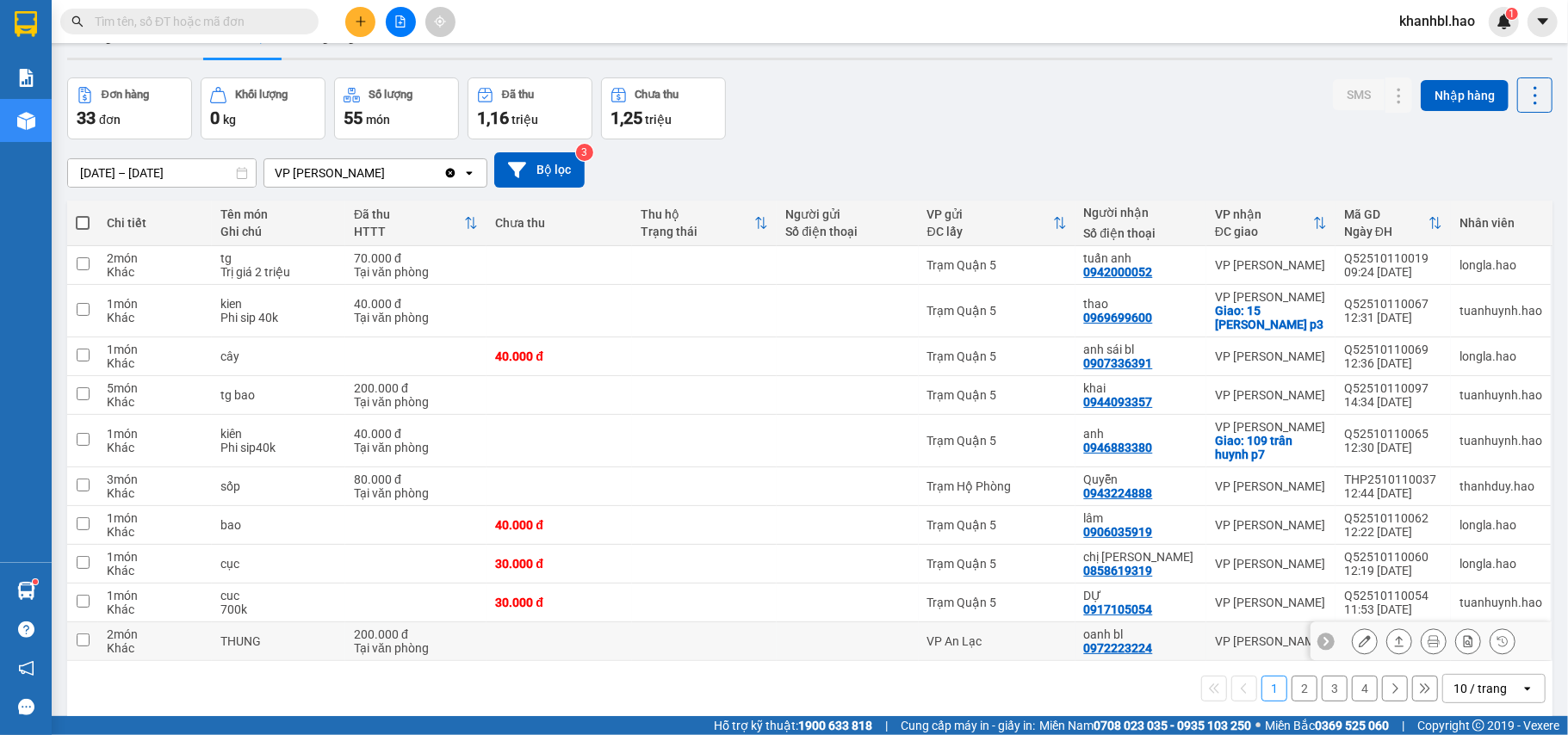
scroll to position [79, 0]
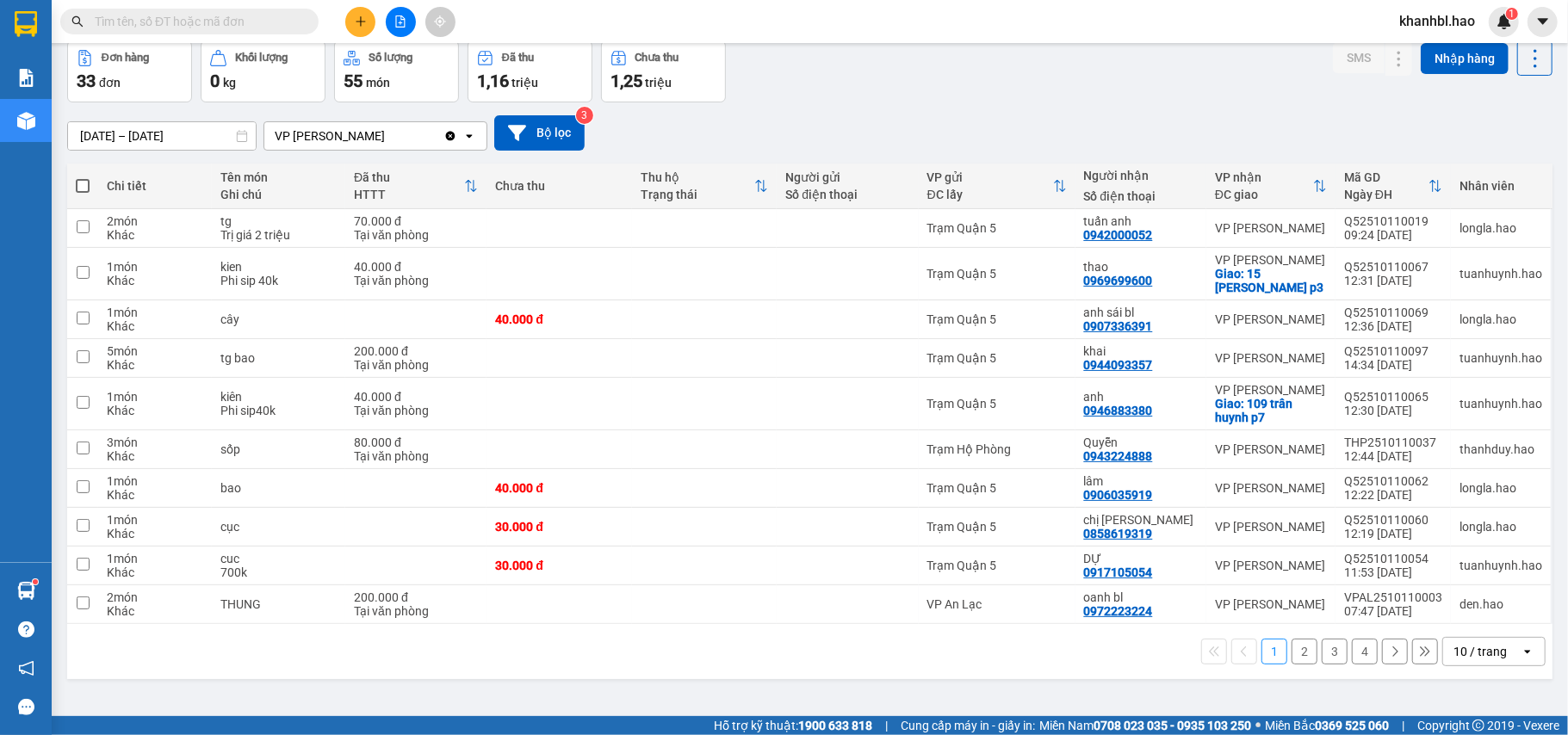
click at [1292, 663] on button "2" at bounding box center [1304, 651] width 26 height 26
